Goal: Information Seeking & Learning: Learn about a topic

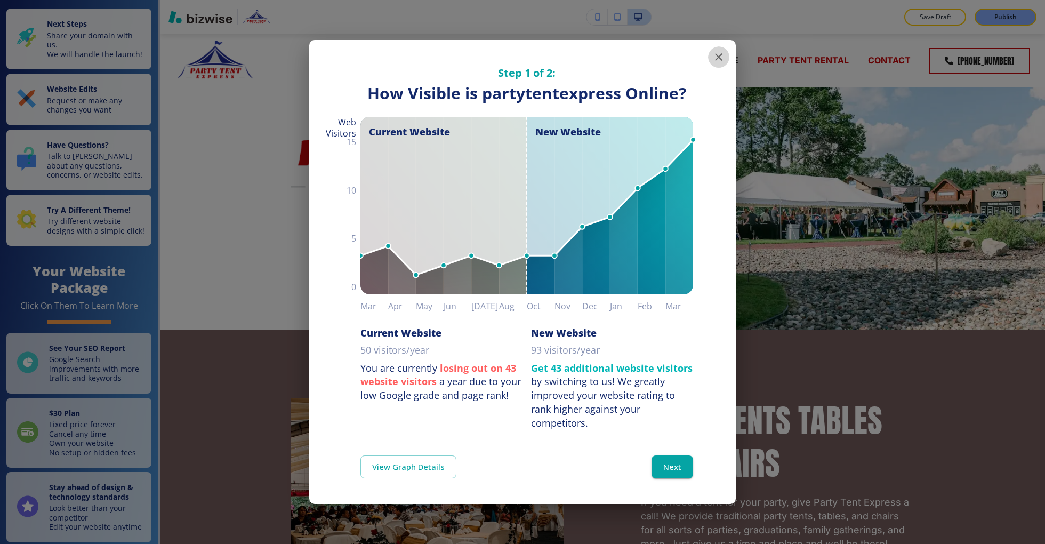
click at [713, 53] on icon "button" at bounding box center [719, 57] width 13 height 13
click at [715, 52] on icon "button" at bounding box center [719, 57] width 13 height 13
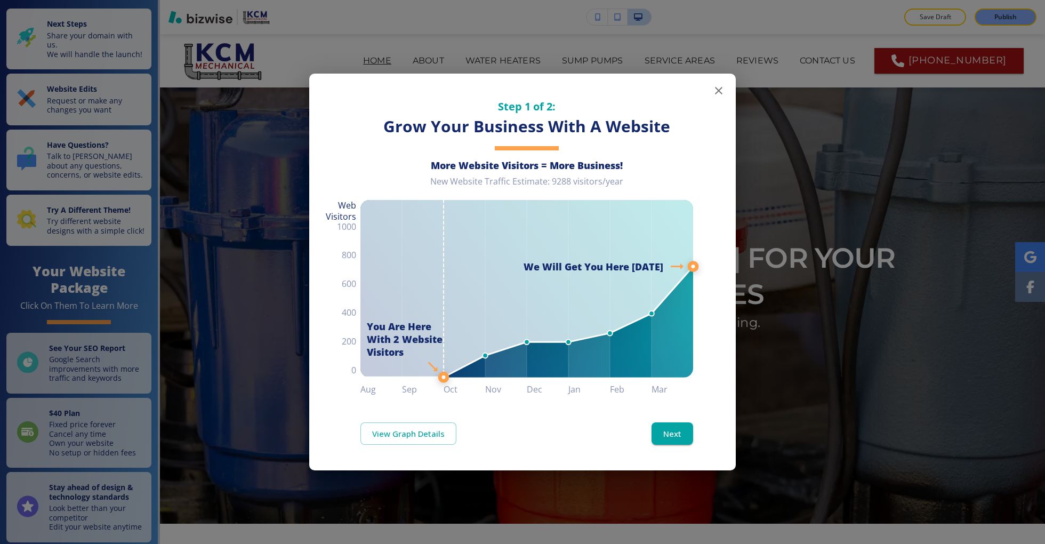
click at [714, 86] on icon "button" at bounding box center [719, 90] width 13 height 13
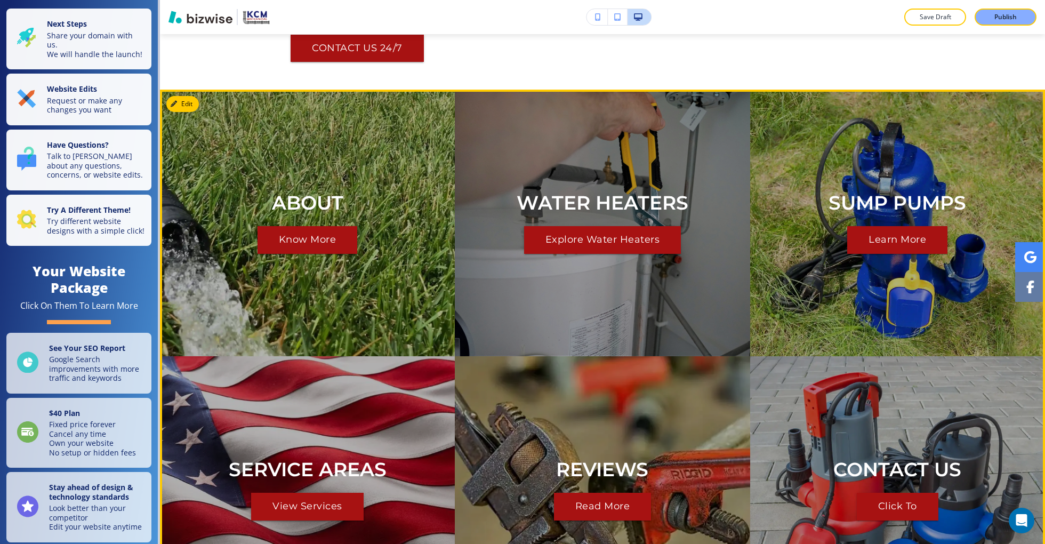
scroll to position [1584, 0]
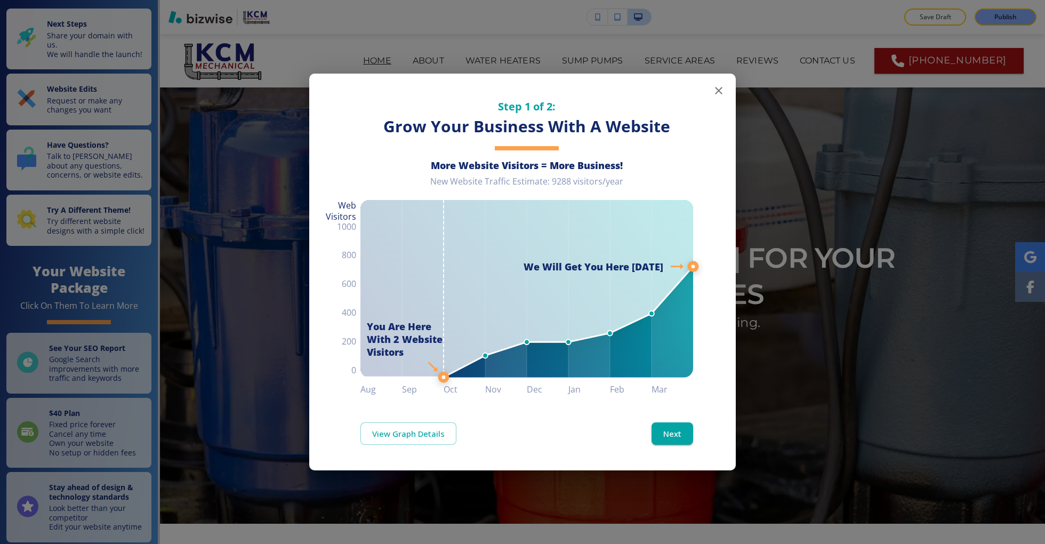
click at [723, 86] on icon "button" at bounding box center [719, 90] width 13 height 13
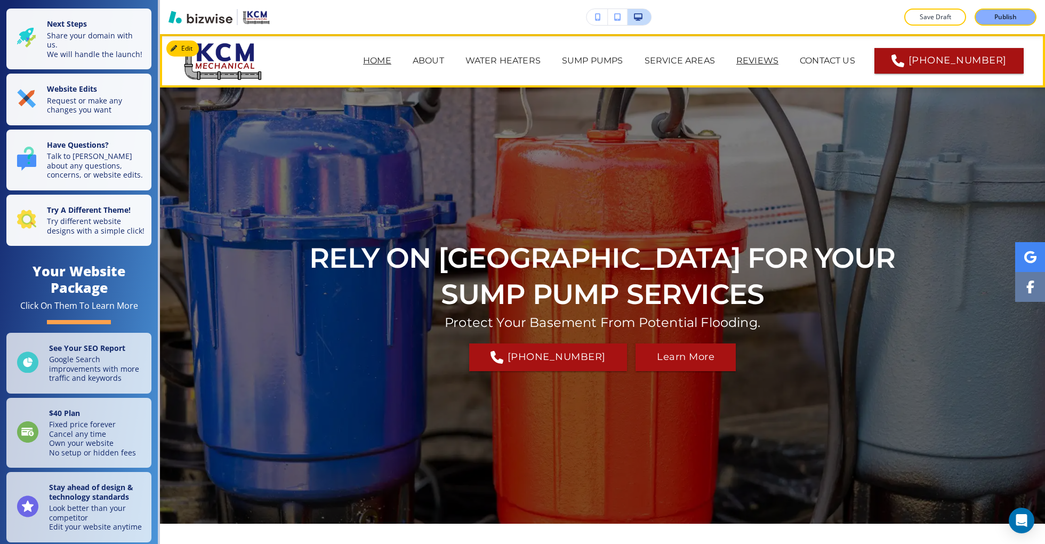
click at [779, 64] on p "REVIEWS" at bounding box center [758, 60] width 42 height 13
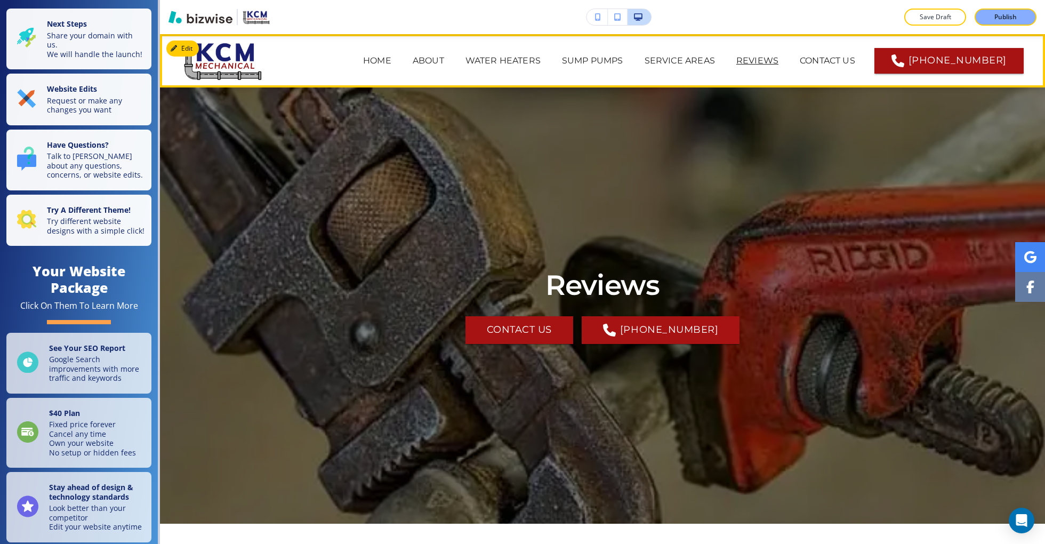
click at [779, 66] on p "REVIEWS" at bounding box center [758, 60] width 42 height 13
click at [779, 58] on p "REVIEWS" at bounding box center [758, 60] width 42 height 13
click at [715, 54] on p "SERVICE AREAS" at bounding box center [680, 60] width 70 height 13
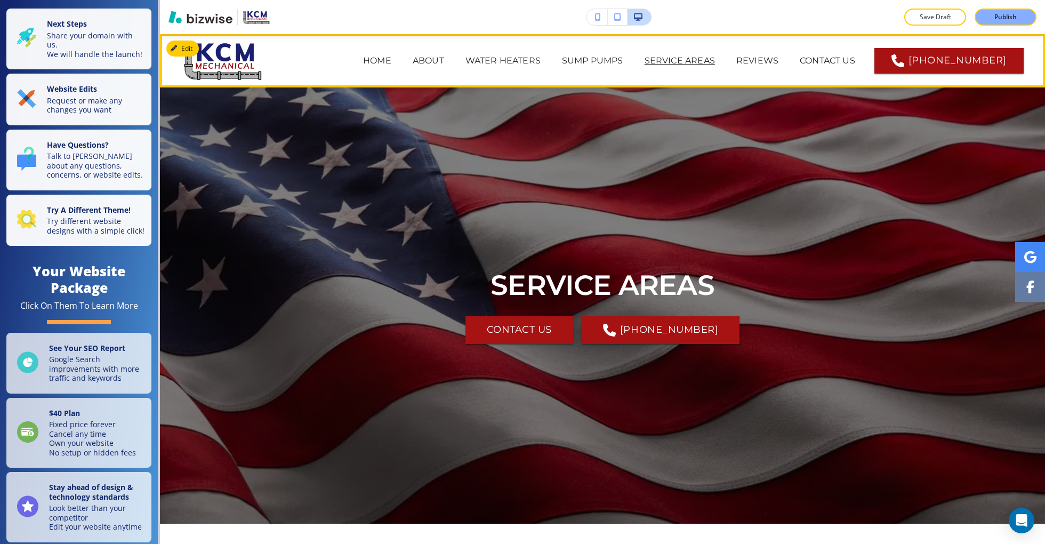
click at [768, 53] on span "REVIEWS" at bounding box center [757, 60] width 63 height 43
click at [778, 62] on p "REVIEWS" at bounding box center [758, 60] width 42 height 13
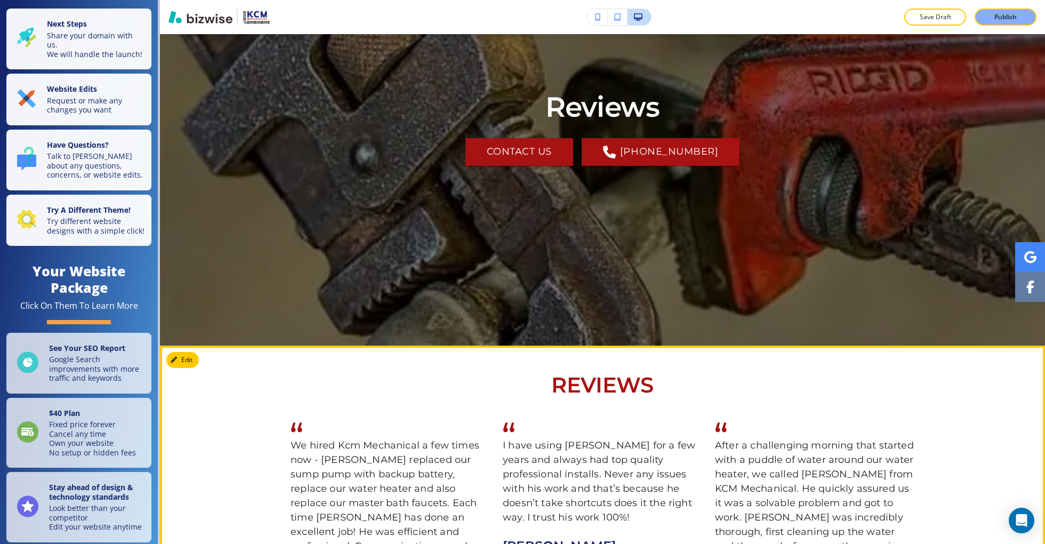
scroll to position [148, 0]
